Goal: Navigation & Orientation: Find specific page/section

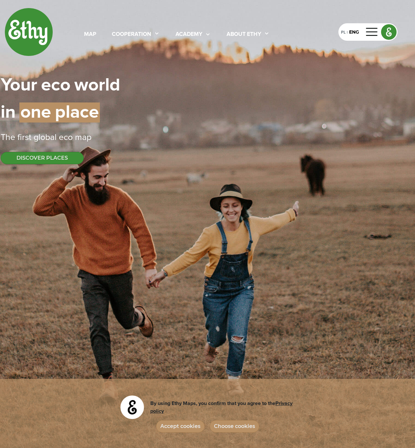
select select
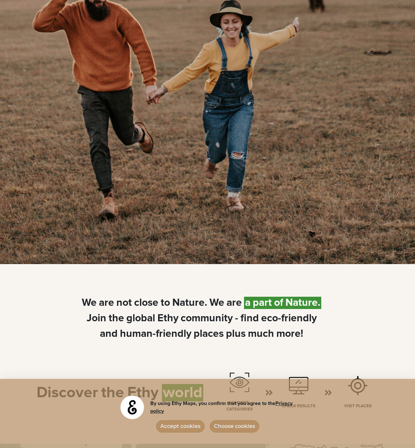
scroll to position [184, 0]
click at [180, 429] on button "Accept cookies" at bounding box center [180, 426] width 48 height 12
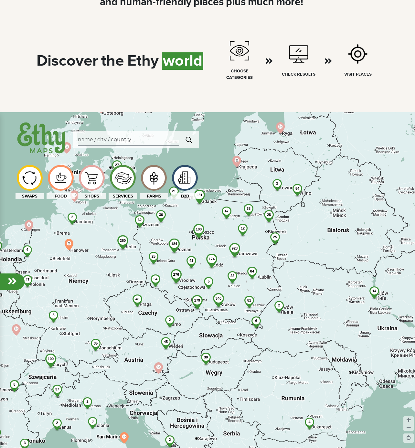
scroll to position [516, 0]
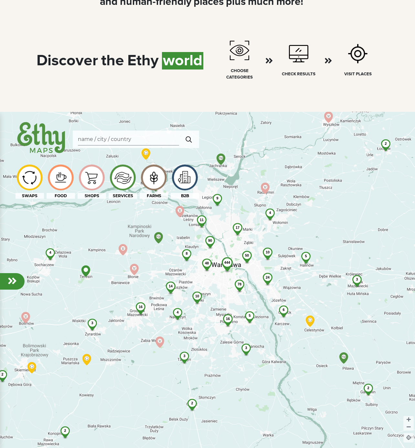
drag, startPoint x: 188, startPoint y: 226, endPoint x: 195, endPoint y: 264, distance: 38.3
click at [195, 258] on div "8" at bounding box center [186, 253] width 17 height 9
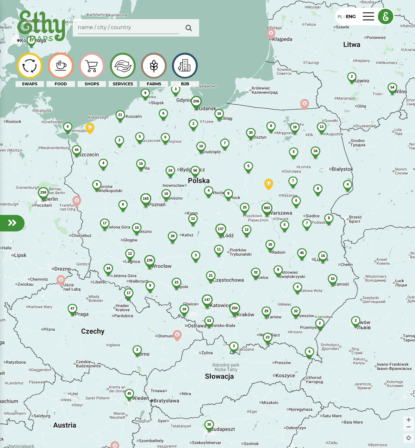
click at [161, 251] on div "883 54 206 250 137 236 56 35 6 23 45 3 4 165 32 44 32 10 21 29 2 18 34 12 17 3 …" at bounding box center [207, 224] width 415 height 448
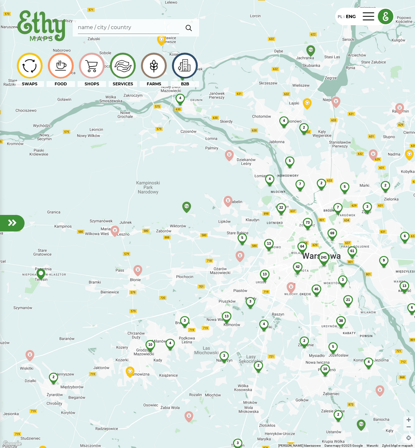
click at [223, 358] on div "3" at bounding box center [223, 355] width 17 height 9
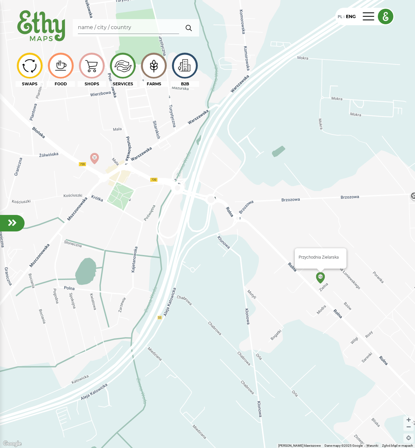
click at [317, 274] on img at bounding box center [320, 277] width 11 height 11
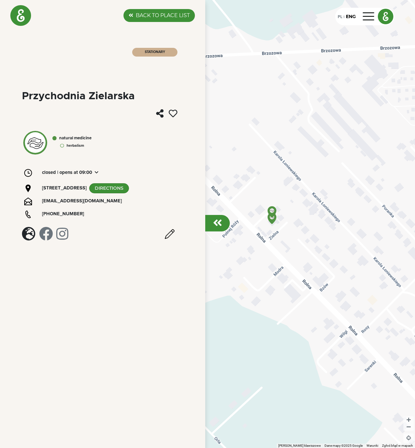
click at [242, 272] on div "Aby korzystać z interfejsu, używaj klawiszy strzałek." at bounding box center [207, 224] width 415 height 448
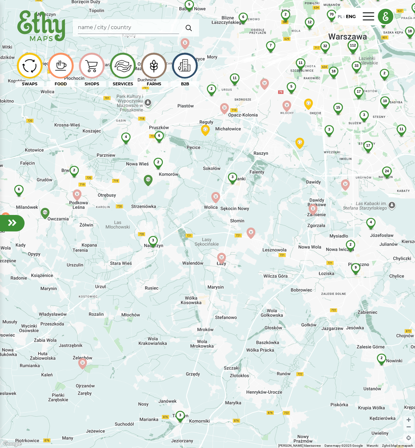
click at [152, 243] on div "3" at bounding box center [152, 240] width 17 height 9
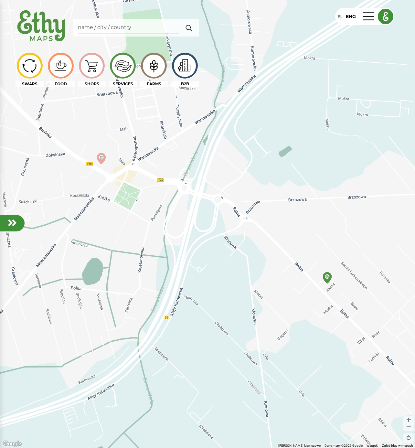
click at [96, 157] on div at bounding box center [207, 224] width 415 height 448
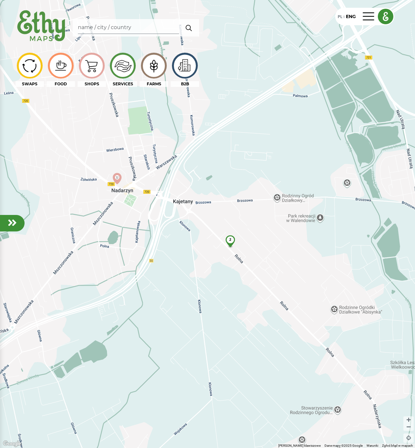
click at [232, 239] on div "2" at bounding box center [230, 239] width 17 height 9
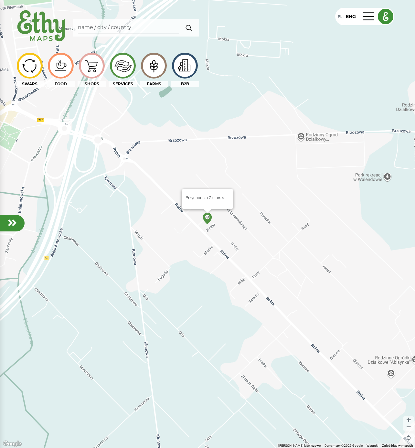
click at [206, 218] on img at bounding box center [207, 218] width 11 height 11
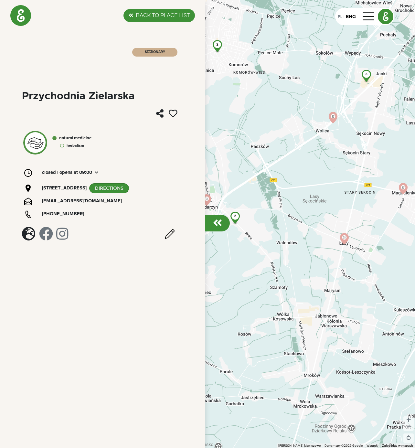
drag, startPoint x: 236, startPoint y: 97, endPoint x: 268, endPoint y: 134, distance: 49.7
click at [268, 134] on div "Aby korzystać z interfejsu, używaj klawiszy strzałek. 3 2 6 2 2 2" at bounding box center [207, 224] width 415 height 448
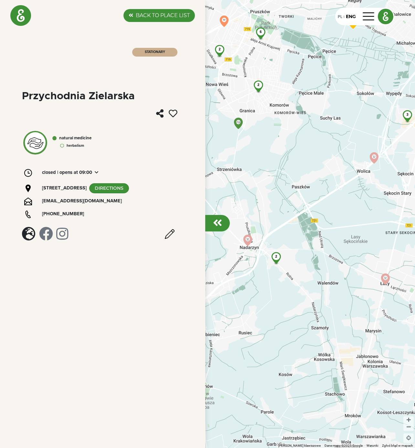
click at [225, 129] on div "3 2 6 2 2 2 5" at bounding box center [207, 224] width 415 height 448
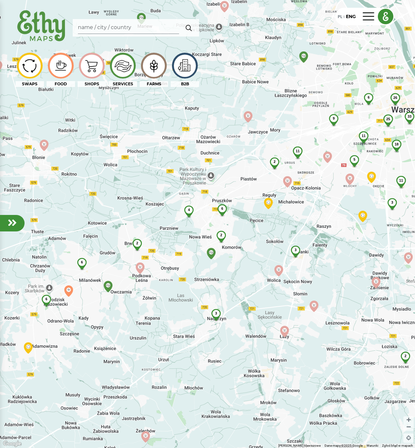
drag, startPoint x: 229, startPoint y: 100, endPoint x: 206, endPoint y: 208, distance: 111.0
click at [205, 217] on div "33 25 18 11 11 26 3 3 9 3 11 2 4 6 6 2 2 2 6 6 5 3" at bounding box center [207, 224] width 415 height 448
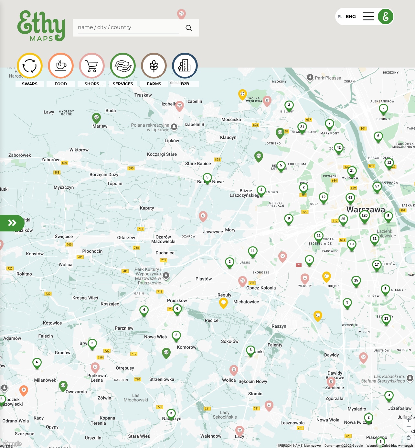
drag, startPoint x: 261, startPoint y: 155, endPoint x: 215, endPoint y: 280, distance: 133.5
click at [215, 280] on div "120 25 19 15 11 63 3 3 9 3 11 2 4 12 6 3 2 2 6 6 5 3 42 57 21 31 31 13 2 4 5 7 …" at bounding box center [207, 224] width 415 height 448
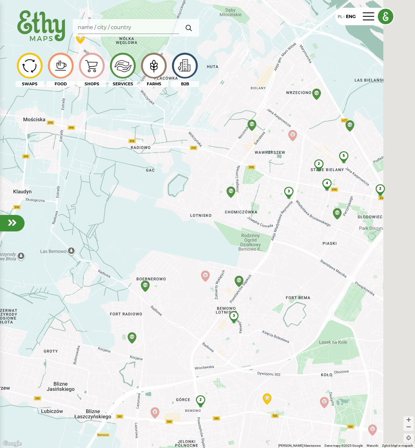
drag, startPoint x: 226, startPoint y: 242, endPoint x: 157, endPoint y: 324, distance: 107.6
click at [157, 324] on div "2 5 2 4 3 4 3 2 2 3 2 2" at bounding box center [207, 224] width 415 height 448
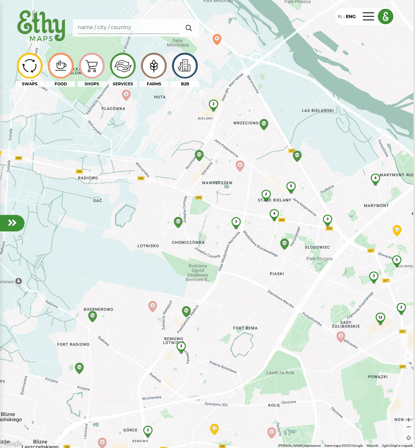
drag, startPoint x: 284, startPoint y: 268, endPoint x: 263, endPoint y: 263, distance: 21.6
click at [257, 277] on div "2 5 2 4 3 4 3 2 2 3 3 2 2 5 4 3 4 12 2 2" at bounding box center [207, 224] width 415 height 448
click at [237, 225] on div "3" at bounding box center [235, 221] width 17 height 9
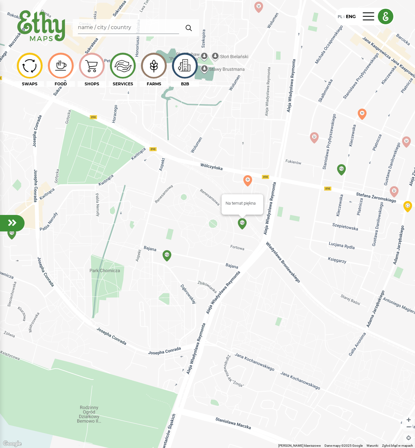
click at [245, 224] on img at bounding box center [241, 223] width 11 height 11
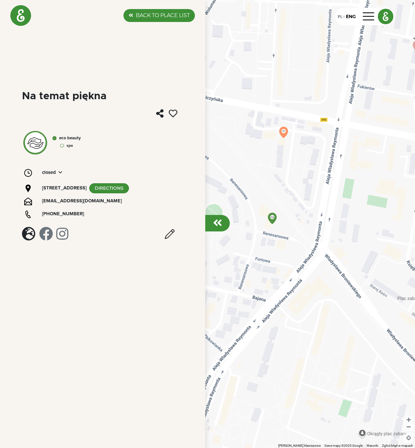
click at [230, 99] on div "Aby korzystać z interfejsu, używaj klawiszy strzałek." at bounding box center [207, 224] width 415 height 448
click at [376, 103] on div at bounding box center [207, 224] width 415 height 448
